Goal: Task Accomplishment & Management: Use online tool/utility

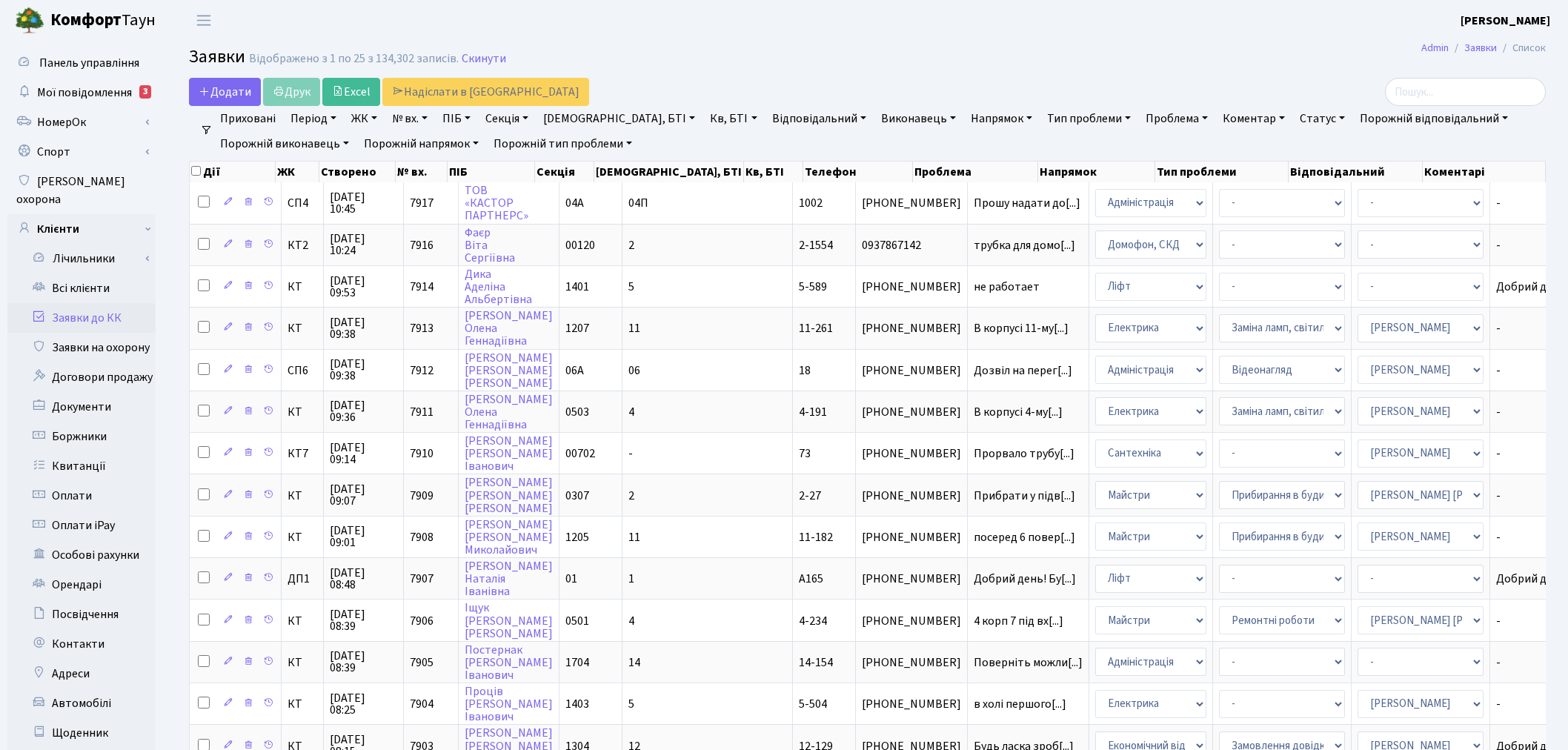
select select "25"
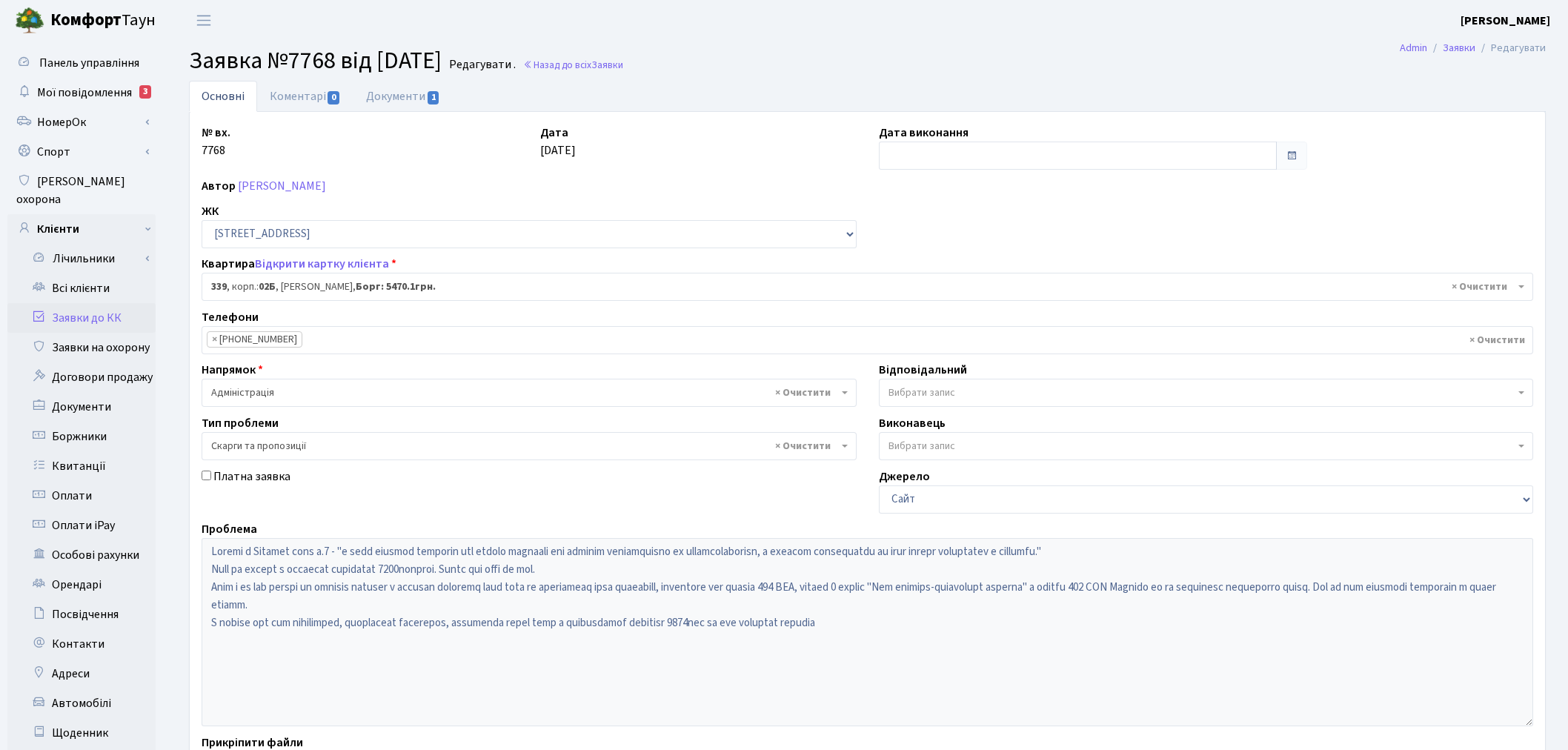
select select "20589"
select select "55"
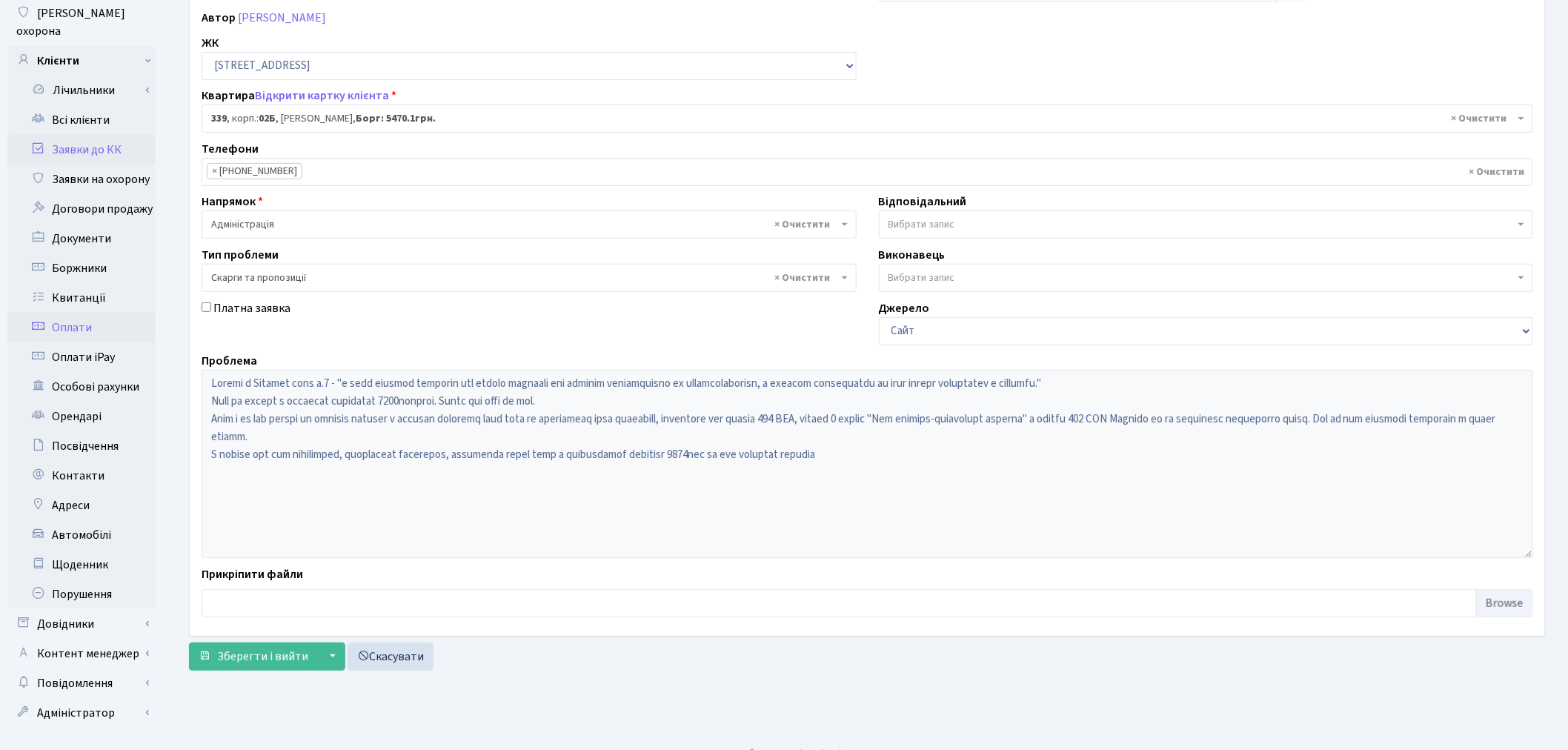
scroll to position [172, 0]
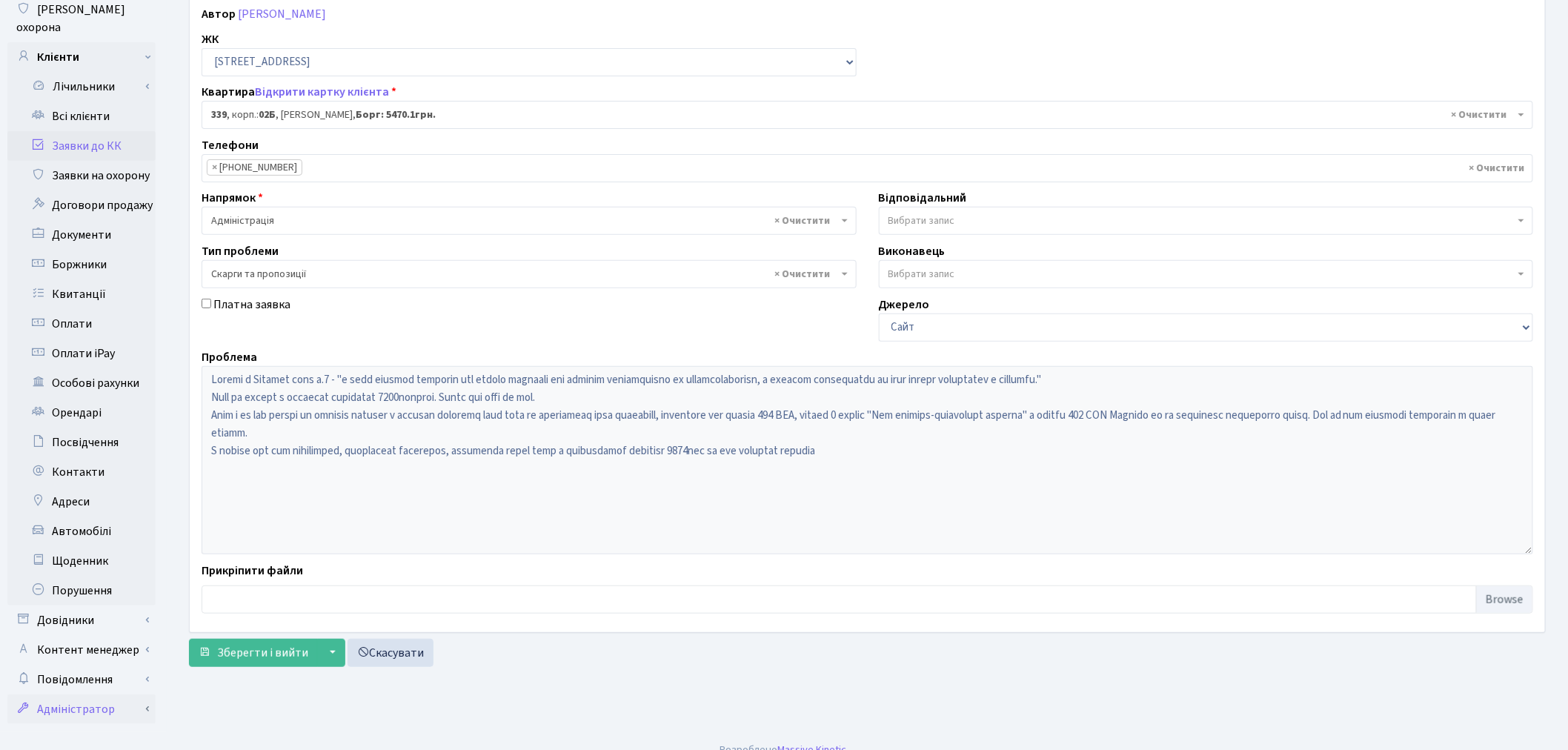
click at [124, 694] on link "Адміністратор" at bounding box center [82, 708] width 148 height 29
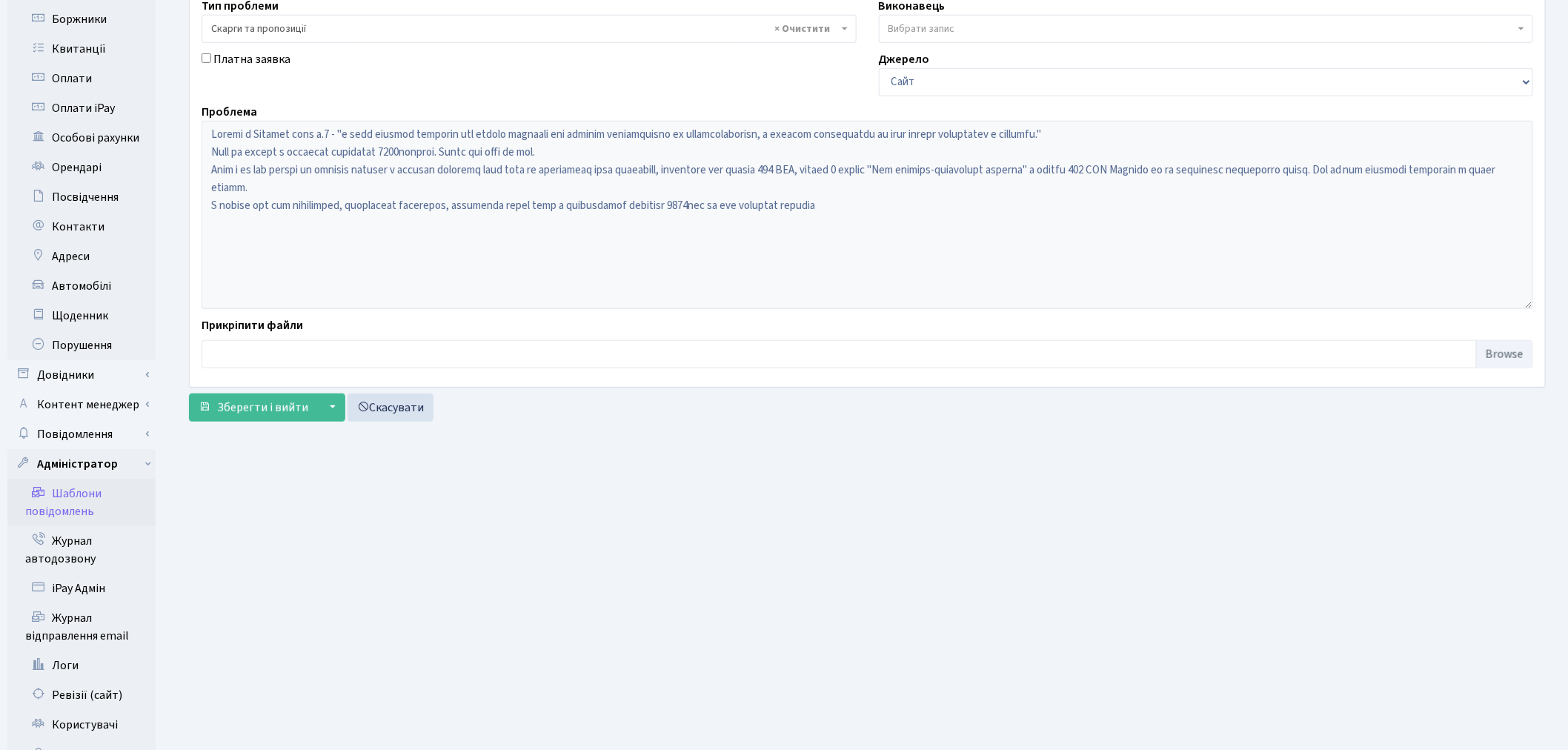
scroll to position [419, 0]
click at [117, 572] on link "iPay Адмін" at bounding box center [82, 587] width 148 height 29
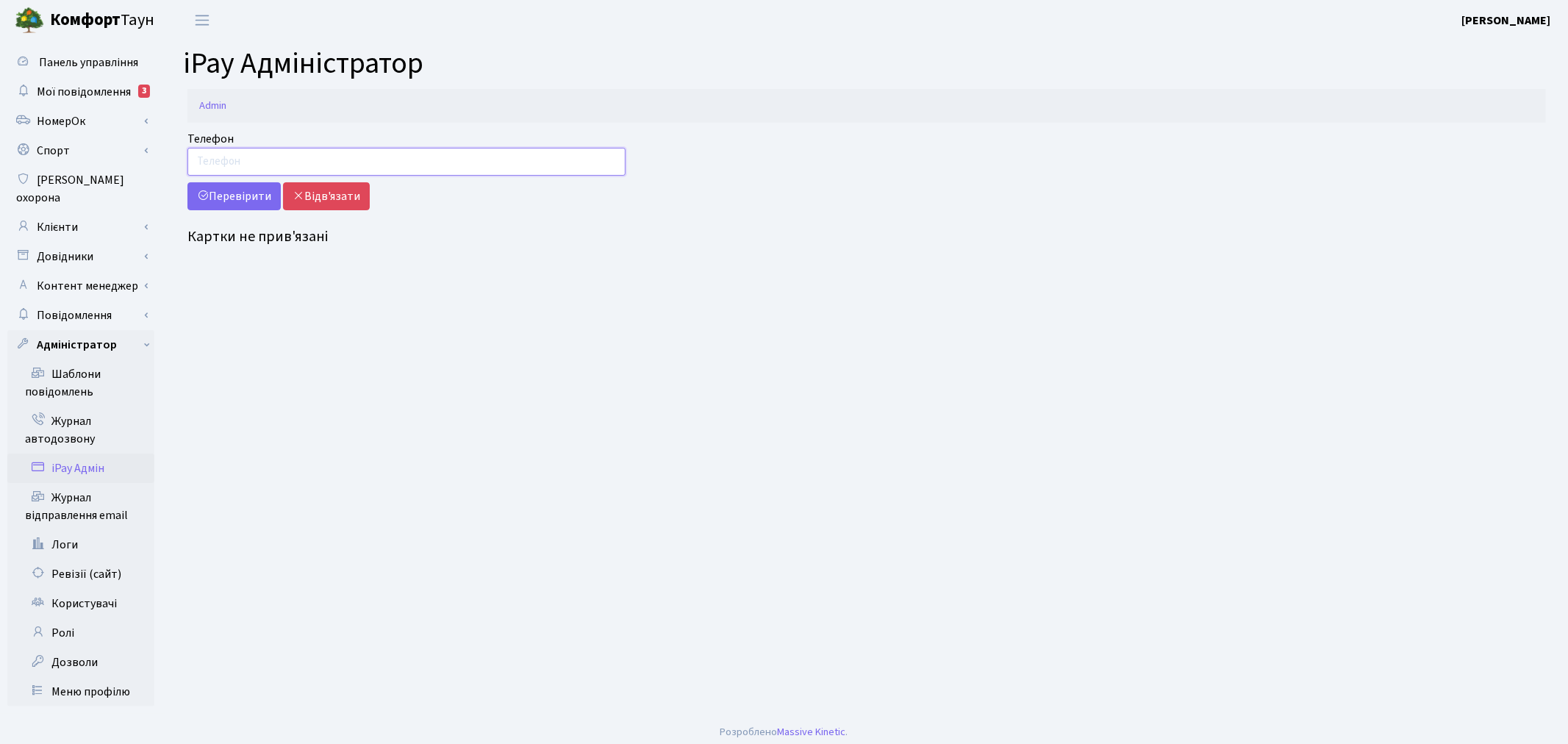
click at [341, 154] on input "Телефон" at bounding box center [406, 162] width 438 height 28
type input "0503620600"
click at [246, 192] on button "Перевірити" at bounding box center [234, 197] width 93 height 28
drag, startPoint x: 267, startPoint y: 155, endPoint x: 170, endPoint y: 147, distance: 97.3
click at [170, 147] on div "Телефон 0503620600 Перевірити Відв'язати Картки не прив'язані" at bounding box center [866, 191] width 1402 height 122
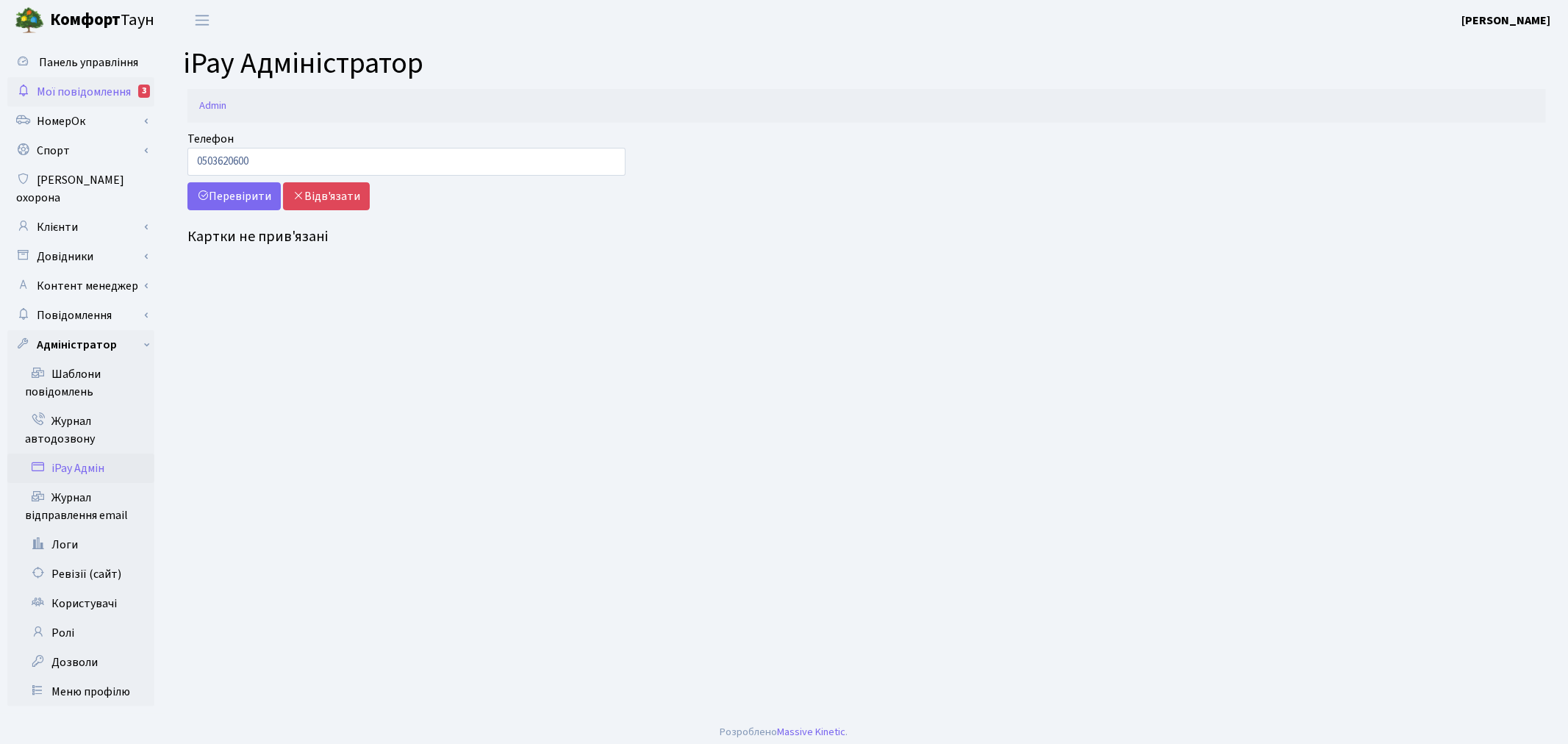
click at [125, 79] on link "Мої повідомлення 3" at bounding box center [81, 91] width 147 height 29
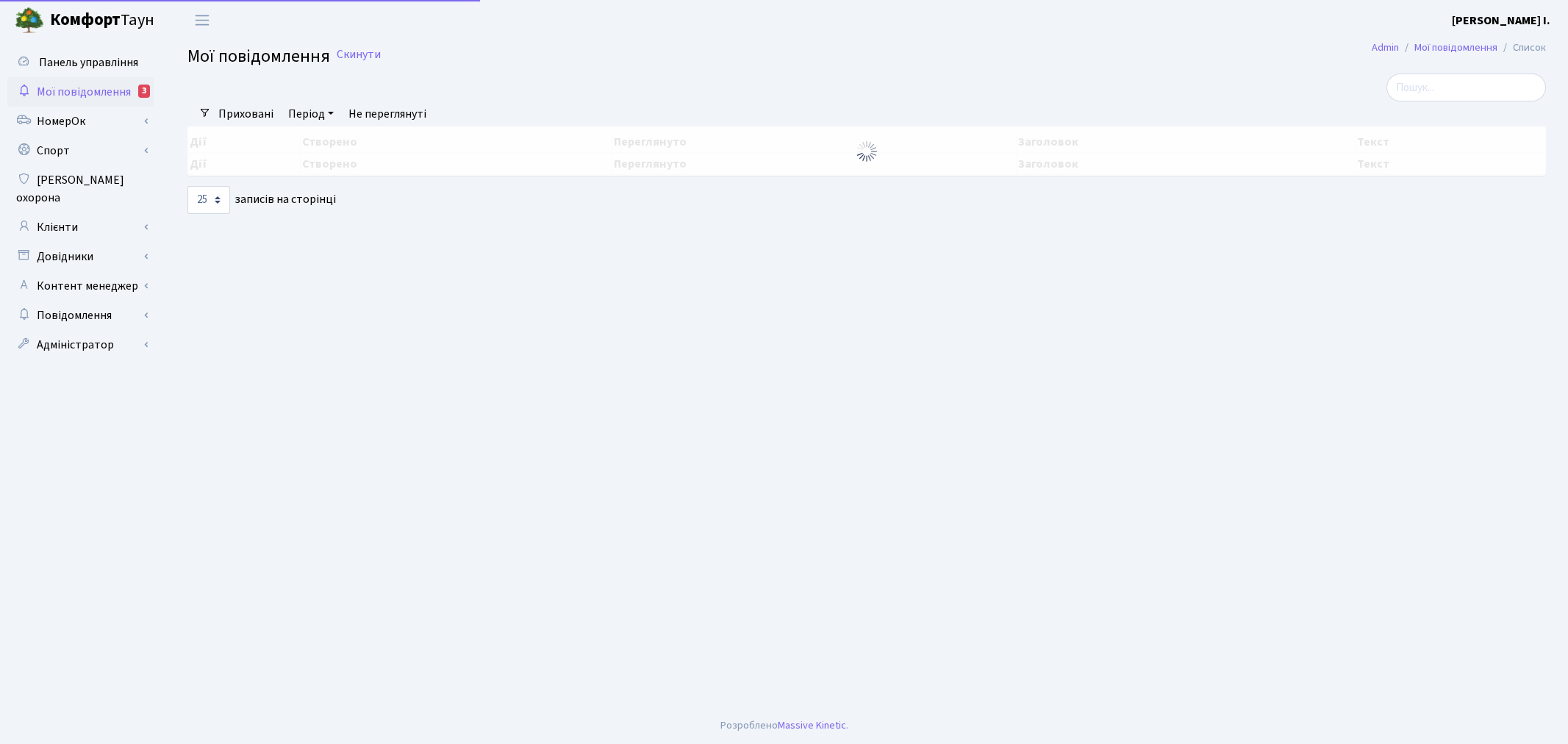
select select "25"
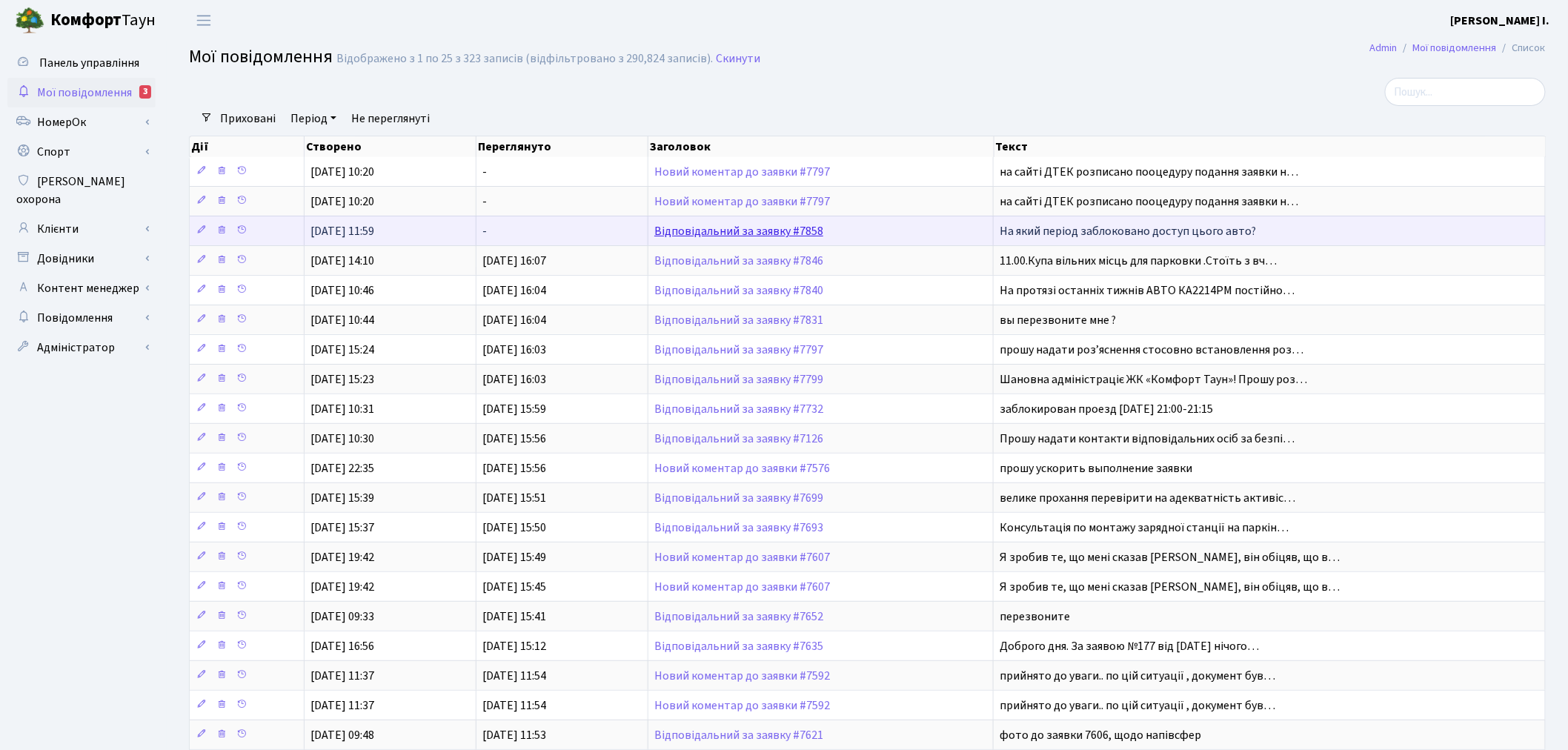
scroll to position [2, 0]
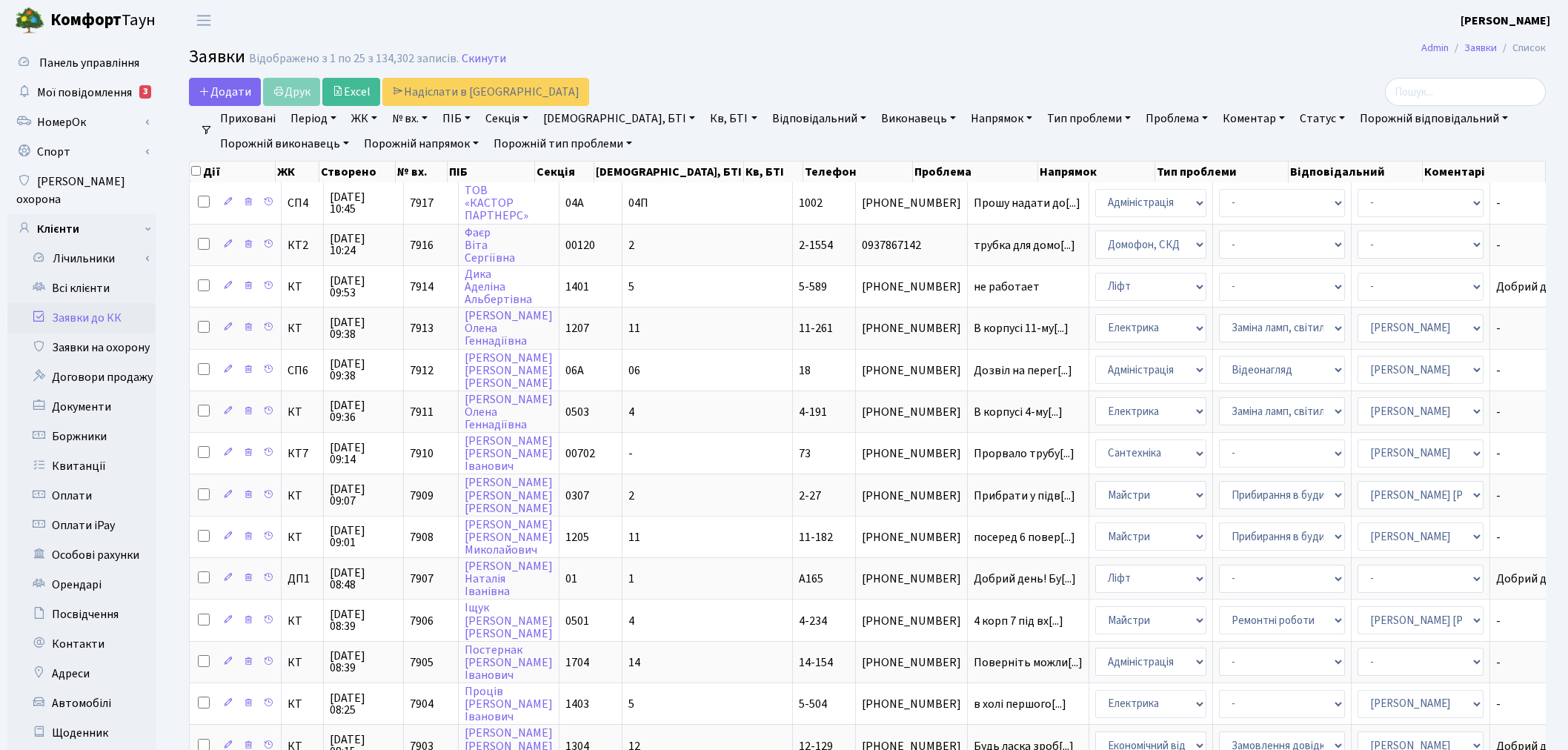
select select "25"
